Goal: Find specific page/section: Find specific page/section

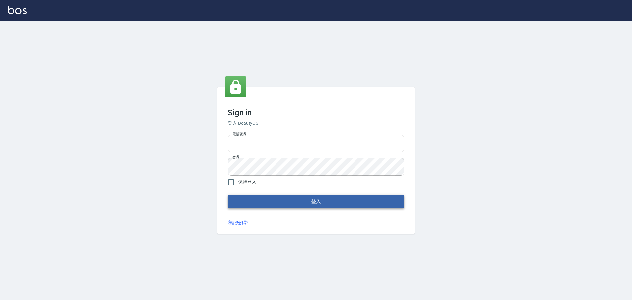
type input "0976821822"
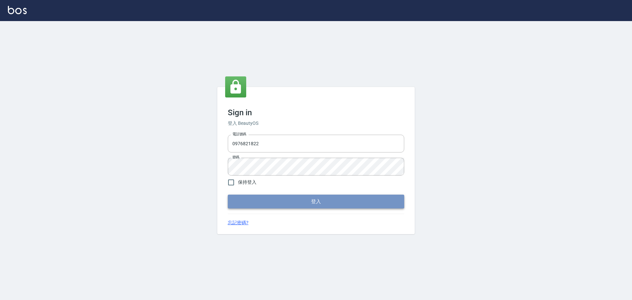
click at [331, 202] on button "登入" at bounding box center [316, 202] width 177 height 14
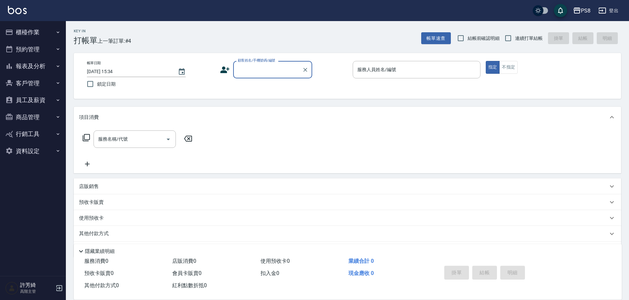
click at [21, 97] on button "員工及薪資" at bounding box center [33, 100] width 61 height 17
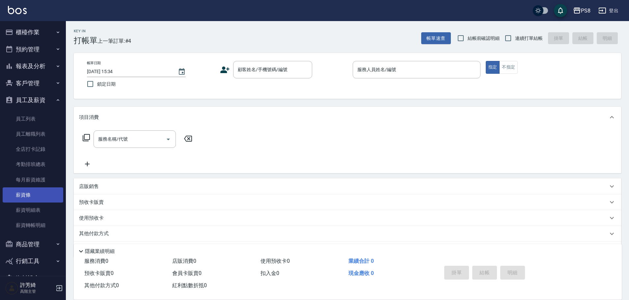
scroll to position [18, 0]
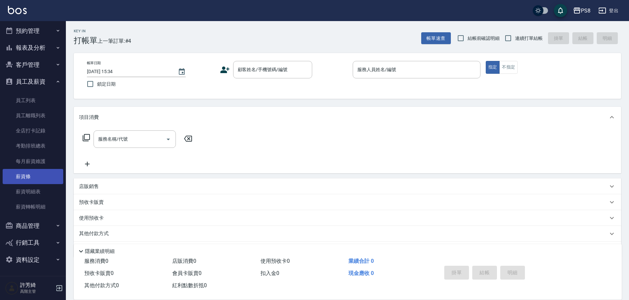
click at [30, 178] on link "薪資條" at bounding box center [33, 176] width 61 height 15
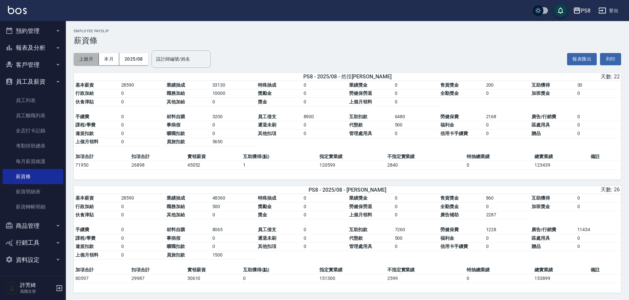
click at [90, 57] on button "上個月" at bounding box center [86, 59] width 25 height 12
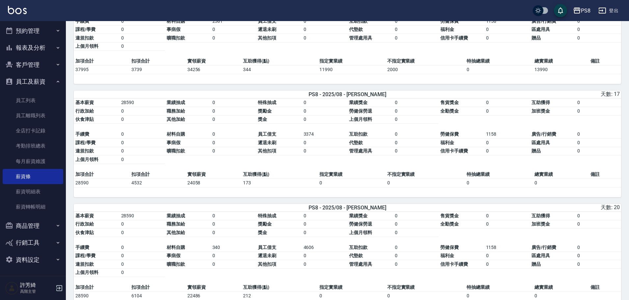
scroll to position [1680, 0]
